Goal: Information Seeking & Learning: Check status

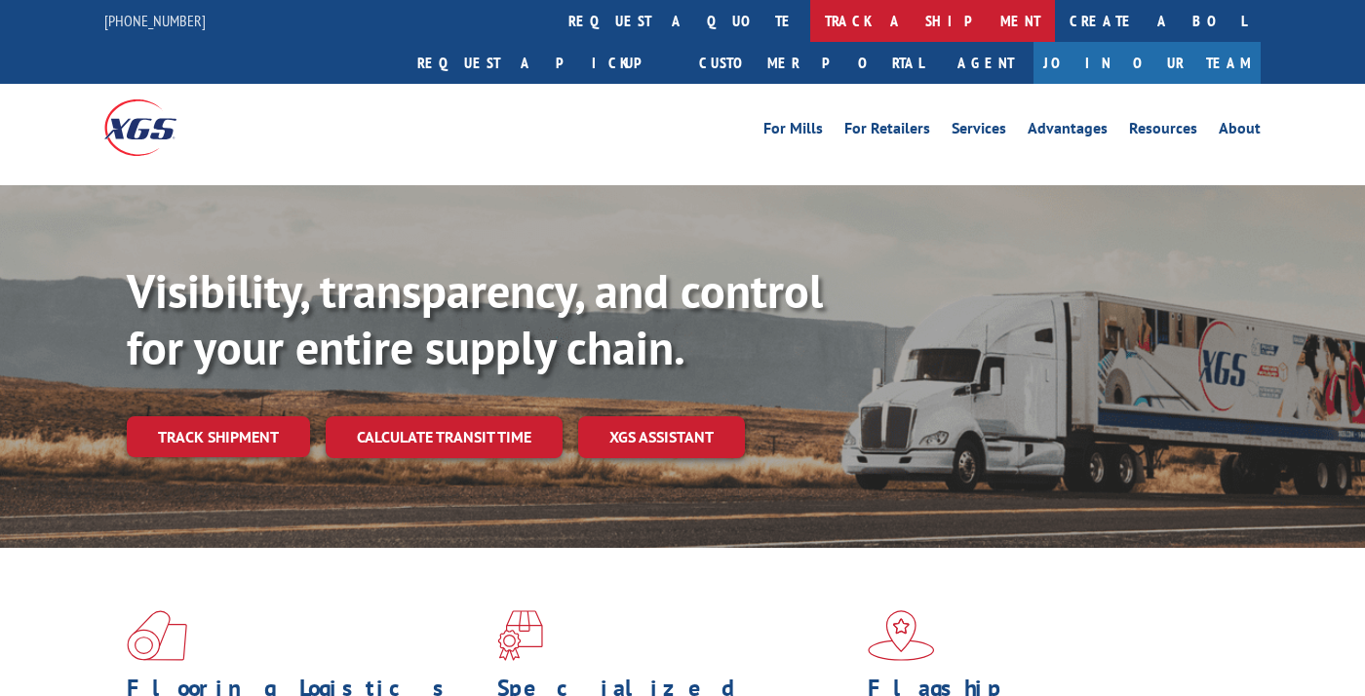
click at [810, 18] on link "track a shipment" at bounding box center [932, 21] width 245 height 42
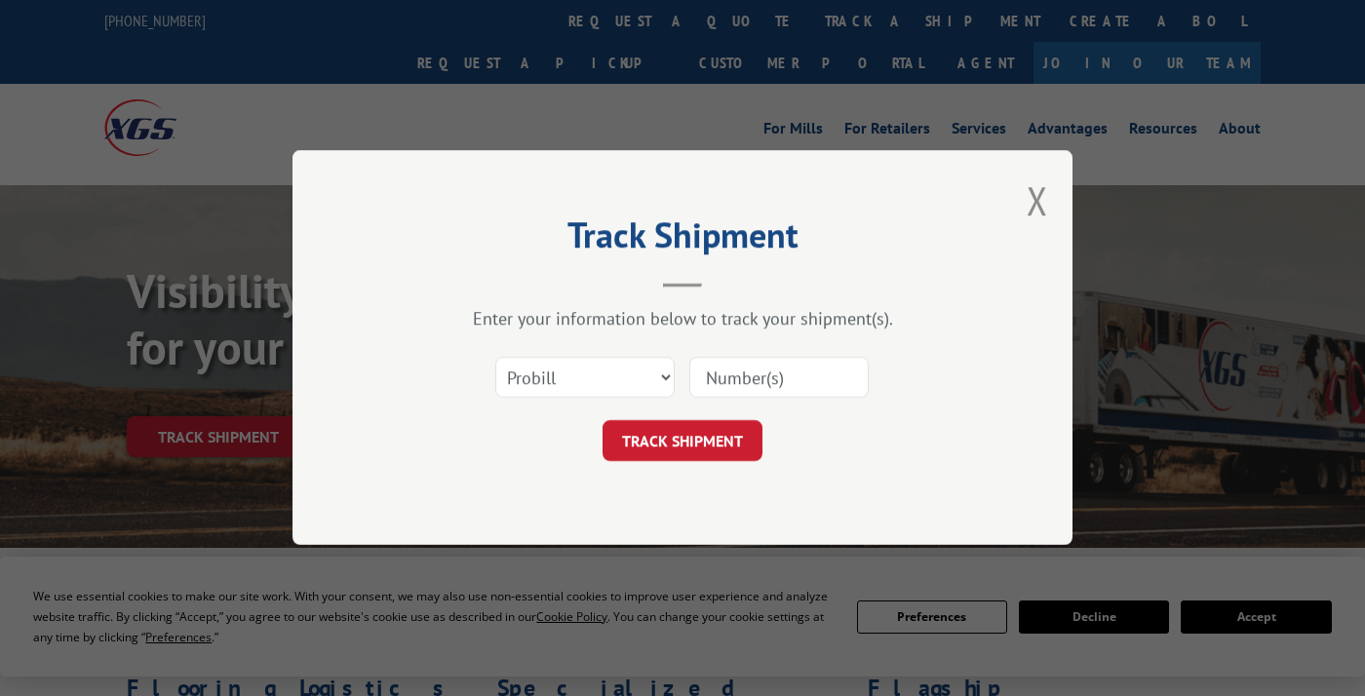
click at [742, 386] on input at bounding box center [778, 378] width 179 height 41
type input "17596229"
click at [698, 449] on button "TRACK SHIPMENT" at bounding box center [682, 441] width 160 height 41
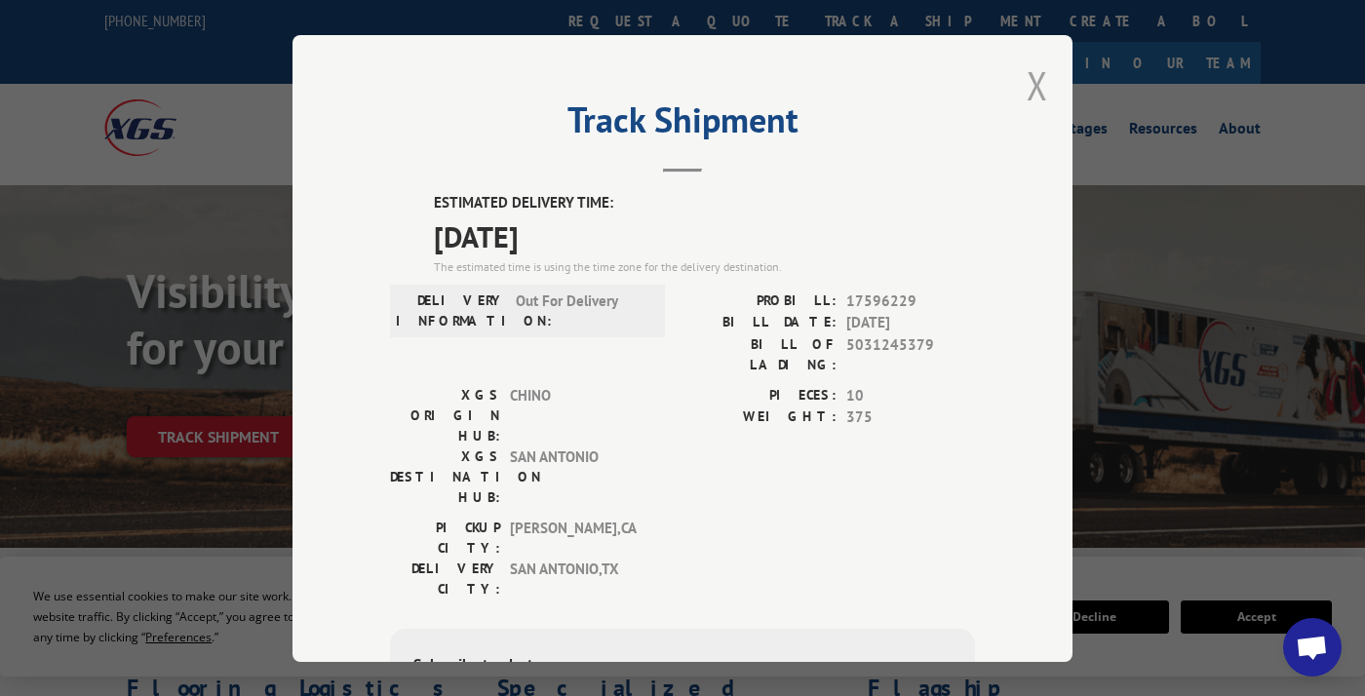
click at [1028, 81] on button "Close modal" at bounding box center [1037, 85] width 21 height 52
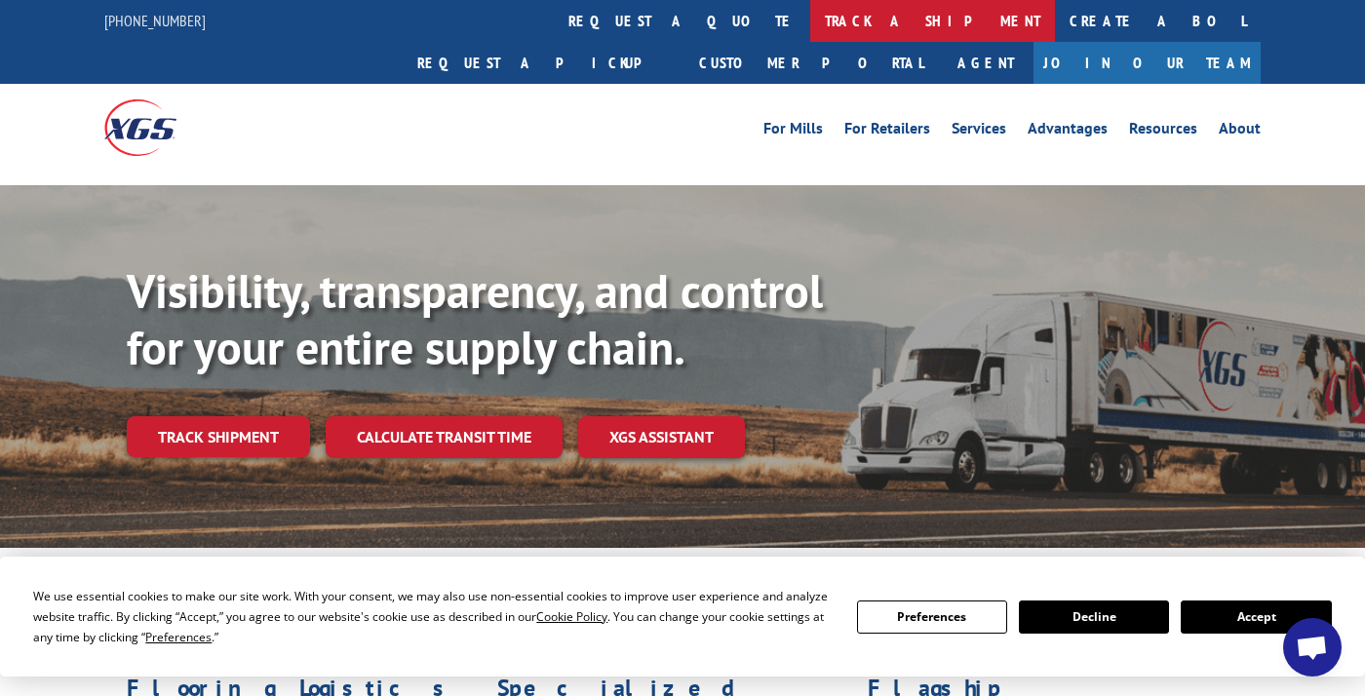
click at [810, 22] on link "track a shipment" at bounding box center [932, 21] width 245 height 42
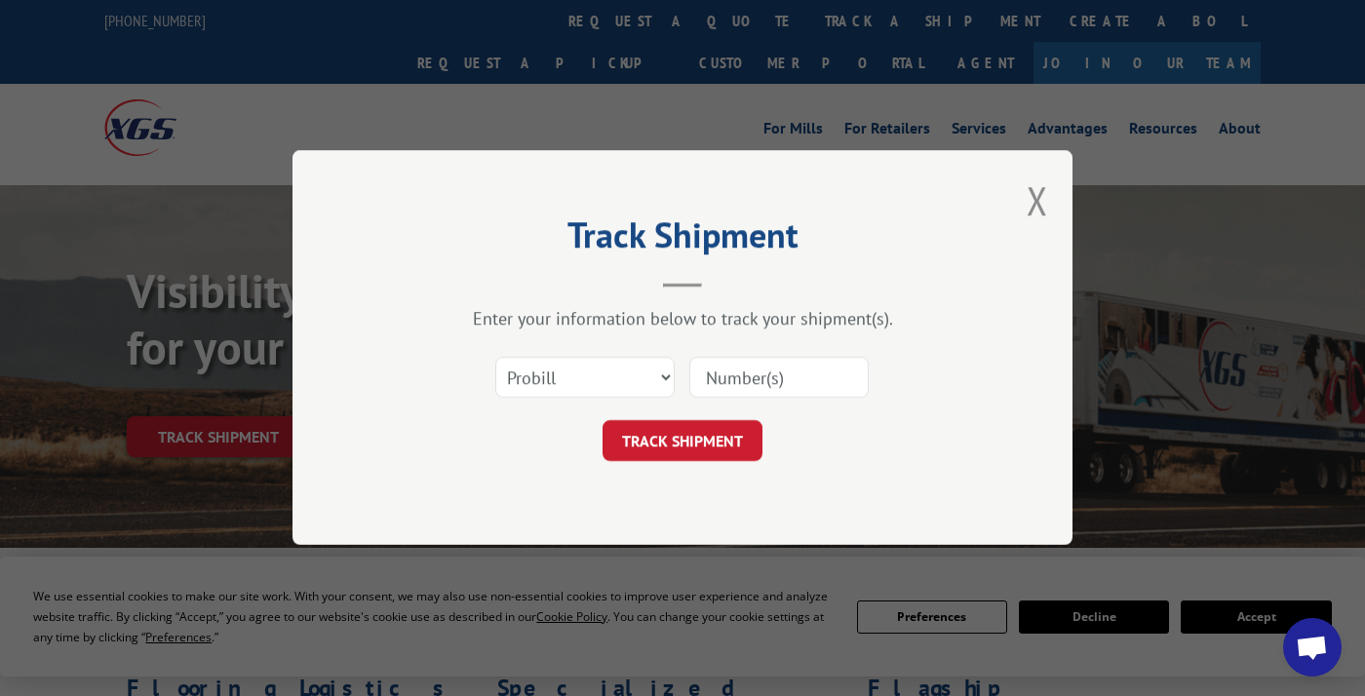
click at [784, 378] on input at bounding box center [778, 378] width 179 height 41
type input "17603133"
click at [696, 427] on button "TRACK SHIPMENT" at bounding box center [682, 441] width 160 height 41
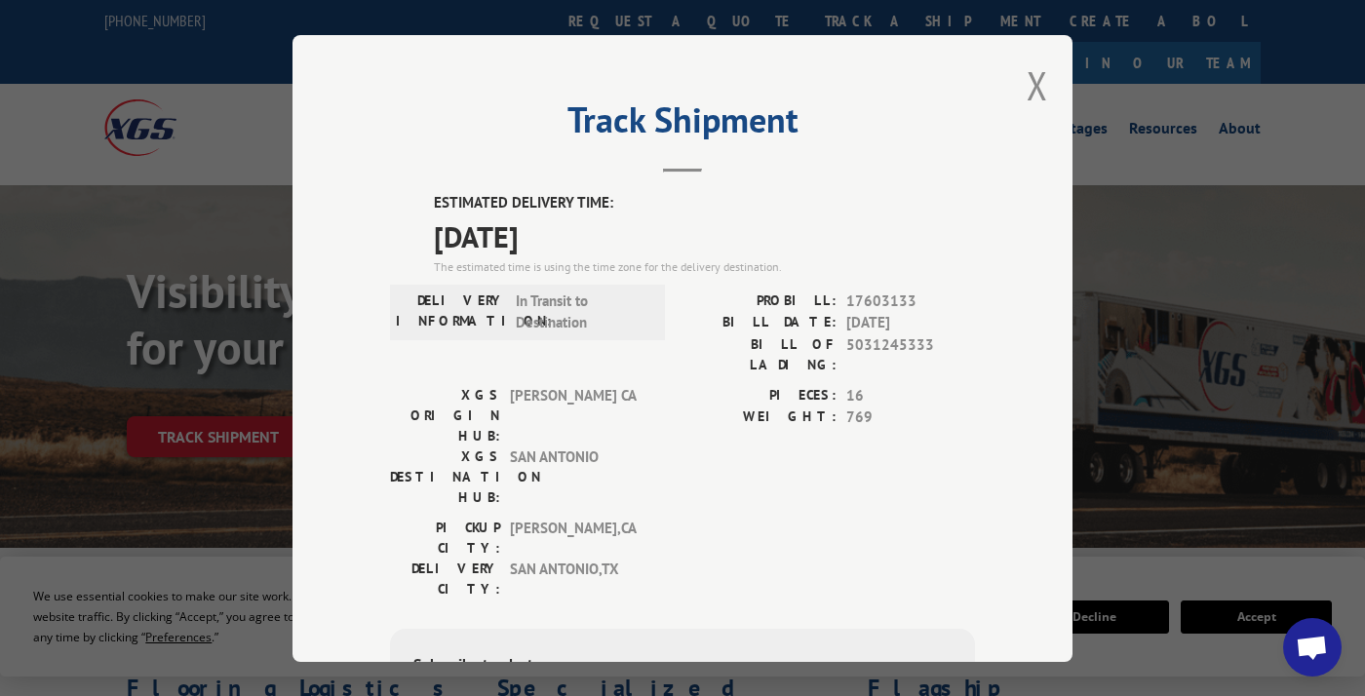
click at [1041, 88] on div "Track Shipment ESTIMATED DELIVERY TIME: [DATE] The estimated time is using the …" at bounding box center [682, 348] width 780 height 627
click at [1028, 90] on button "Close modal" at bounding box center [1037, 85] width 21 height 52
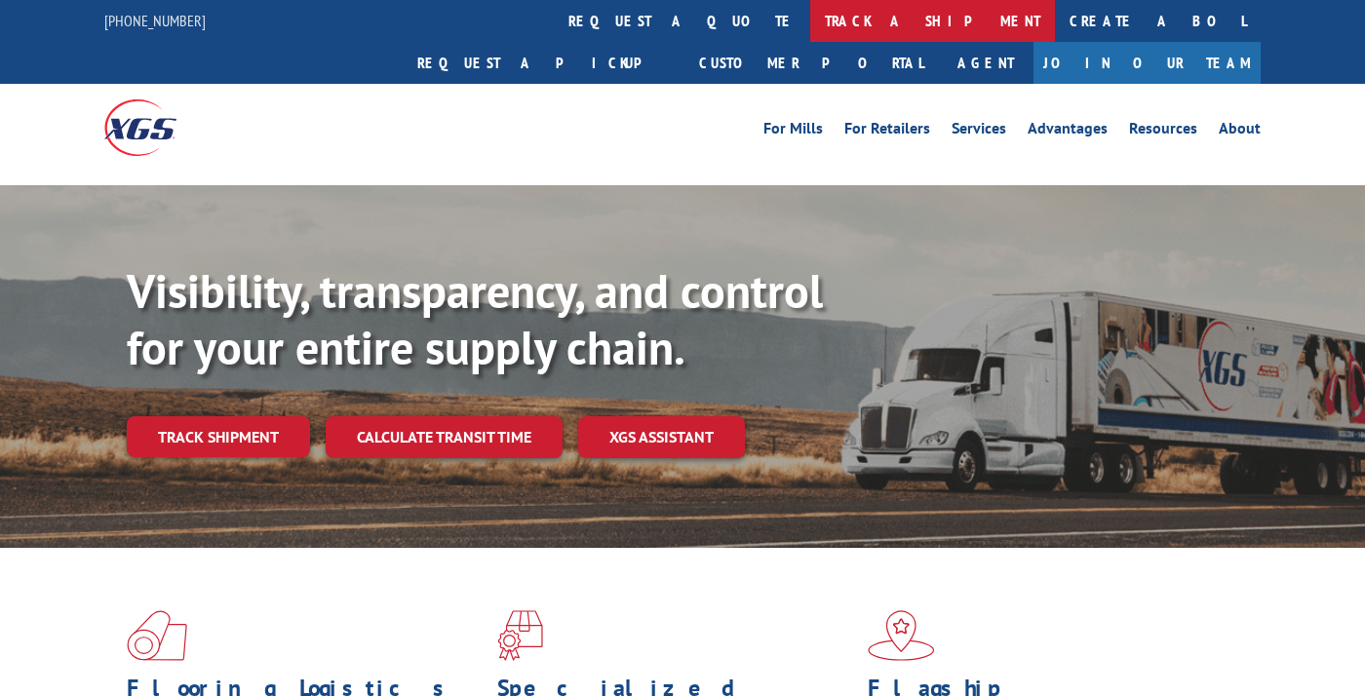
click at [810, 19] on link "track a shipment" at bounding box center [932, 21] width 245 height 42
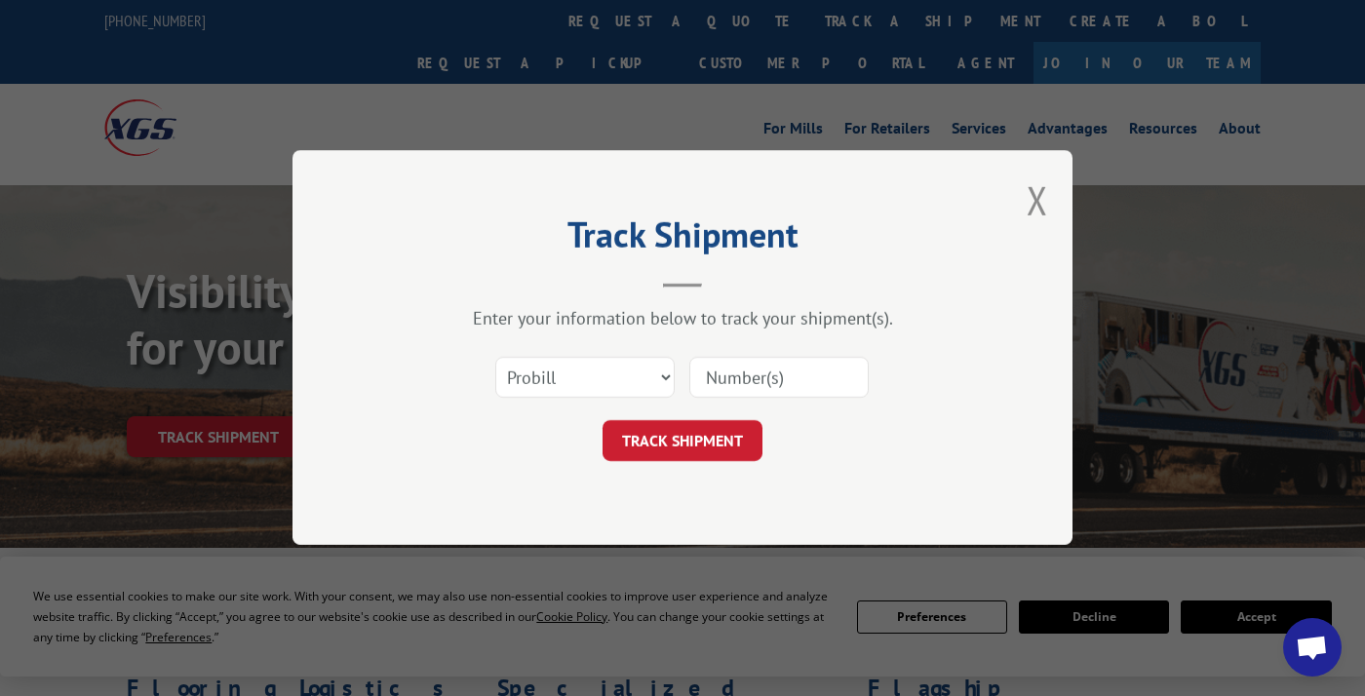
click at [722, 372] on input at bounding box center [778, 378] width 179 height 41
type input "17594552"
click at [708, 444] on button "TRACK SHIPMENT" at bounding box center [682, 441] width 160 height 41
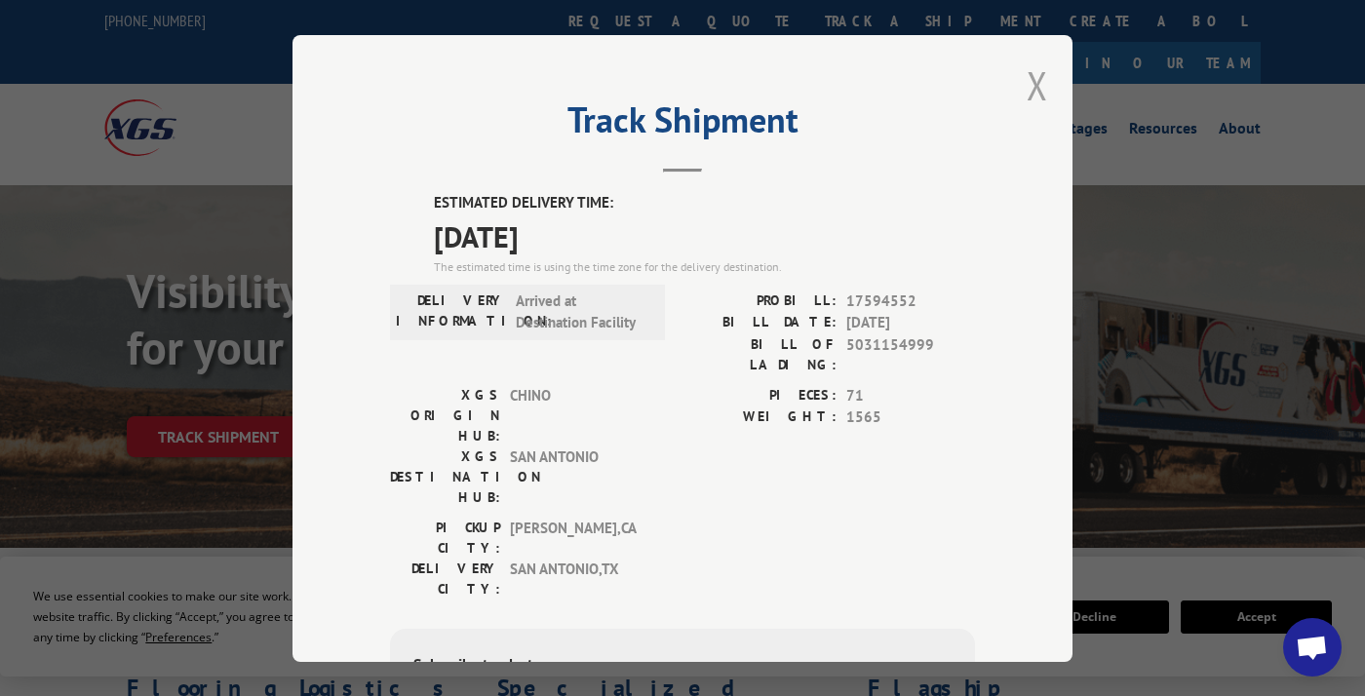
click at [1030, 82] on button "Close modal" at bounding box center [1037, 85] width 21 height 52
